Goal: Task Accomplishment & Management: Manage account settings

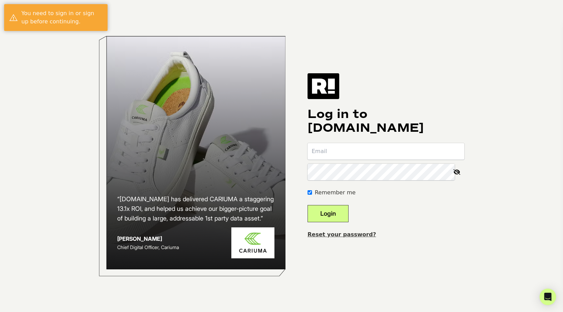
click at [339, 158] on input "email" at bounding box center [385, 151] width 157 height 17
type input "bc@brittanycutrone.com"
click at [307, 205] on button "Login" at bounding box center [327, 213] width 41 height 17
click at [426, 158] on input "email" at bounding box center [385, 151] width 157 height 17
click at [355, 238] on link "Reset your password?" at bounding box center [341, 234] width 69 height 7
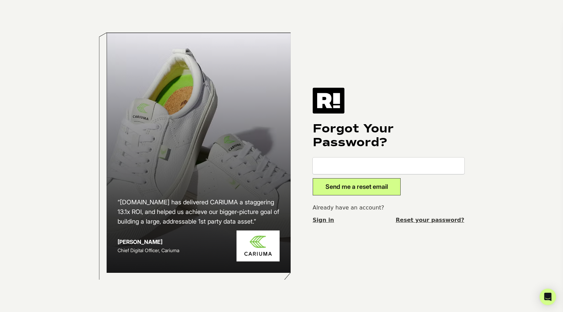
click at [360, 163] on input "email" at bounding box center [388, 166] width 152 height 17
type input "[EMAIL_ADDRESS][DOMAIN_NAME]"
click at [312, 178] on button "Send me a reset email" at bounding box center [356, 186] width 88 height 17
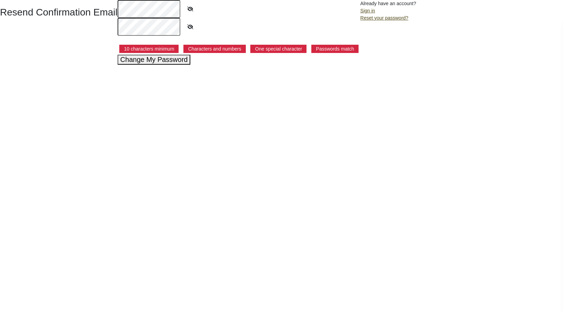
click at [189, 12] on icon at bounding box center [190, 9] width 17 height 16
click at [159, 59] on button "Change My Password" at bounding box center [153, 60] width 73 height 10
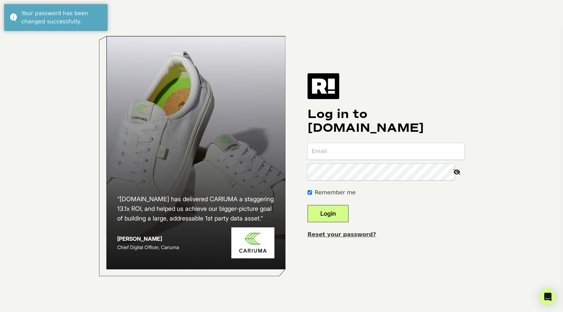
click at [350, 151] on input "email" at bounding box center [385, 151] width 157 height 17
type input "[EMAIL_ADDRESS][DOMAIN_NAME]"
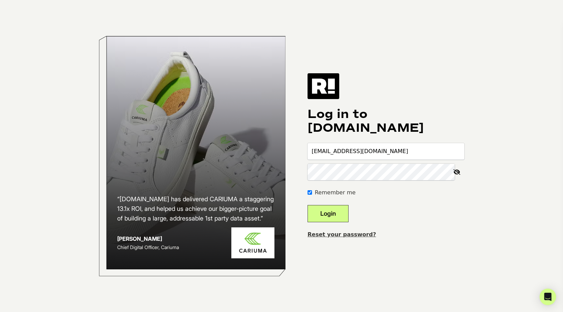
click at [307, 205] on button "Login" at bounding box center [327, 213] width 41 height 17
